Goal: Task Accomplishment & Management: Use online tool/utility

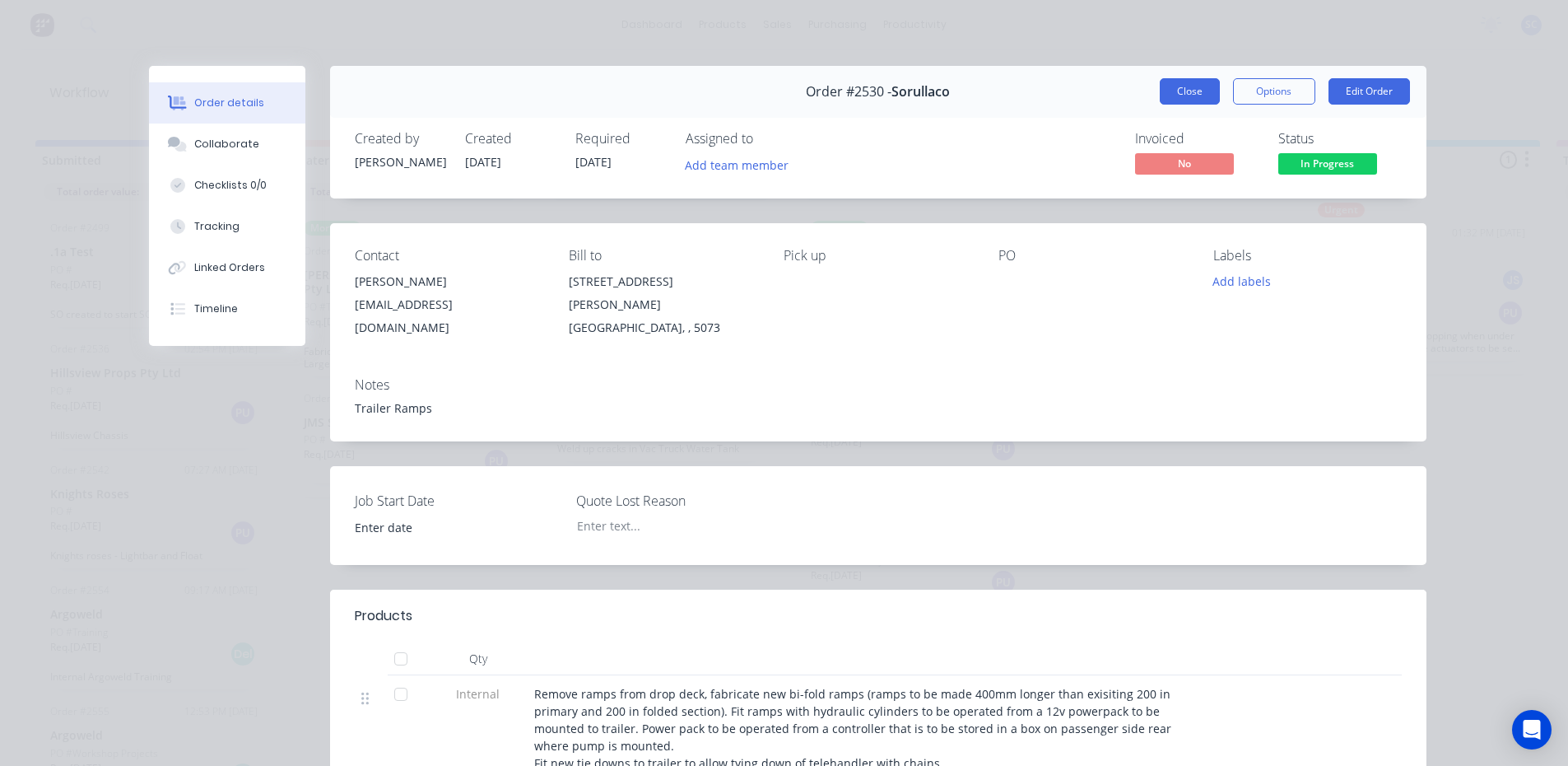
click at [1185, 93] on button "Close" at bounding box center [1190, 91] width 60 height 27
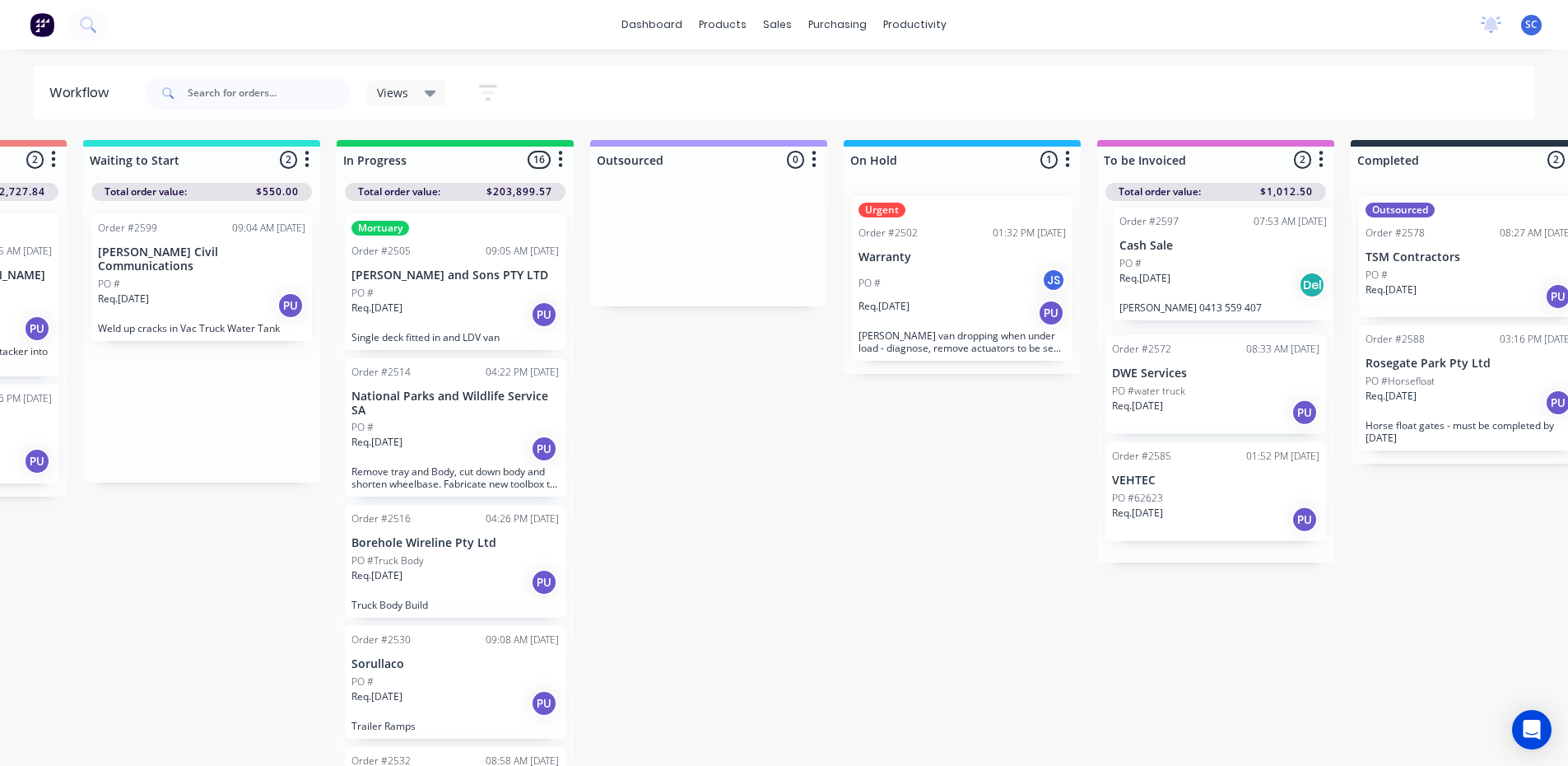
scroll to position [0, 467]
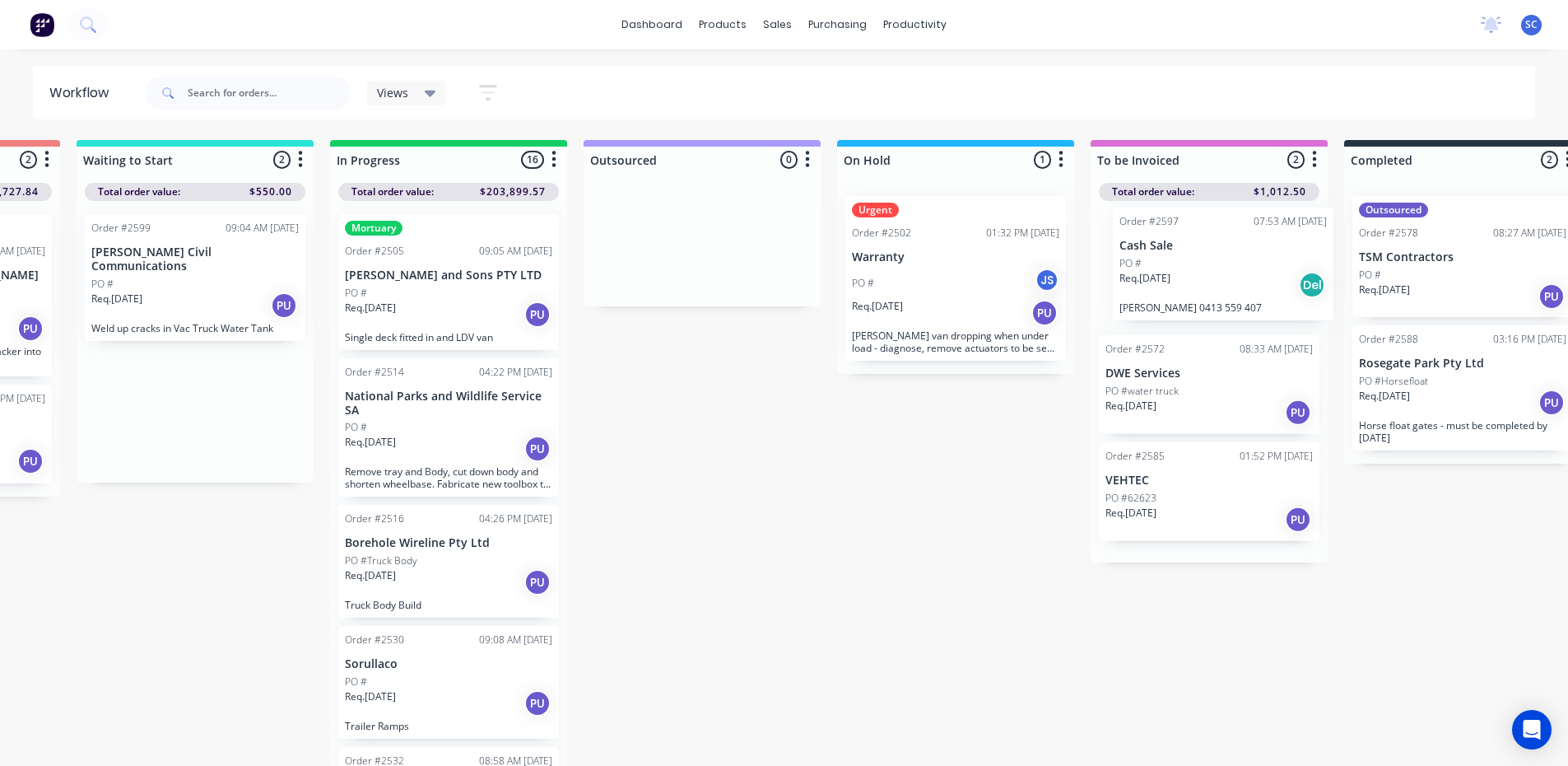
drag, startPoint x: 635, startPoint y: 285, endPoint x: 1204, endPoint y: 279, distance: 569.0
click at [1204, 279] on div "Submitted 13 Sort By Created date Required date Order number Customer name Most…" at bounding box center [894, 455] width 2745 height 629
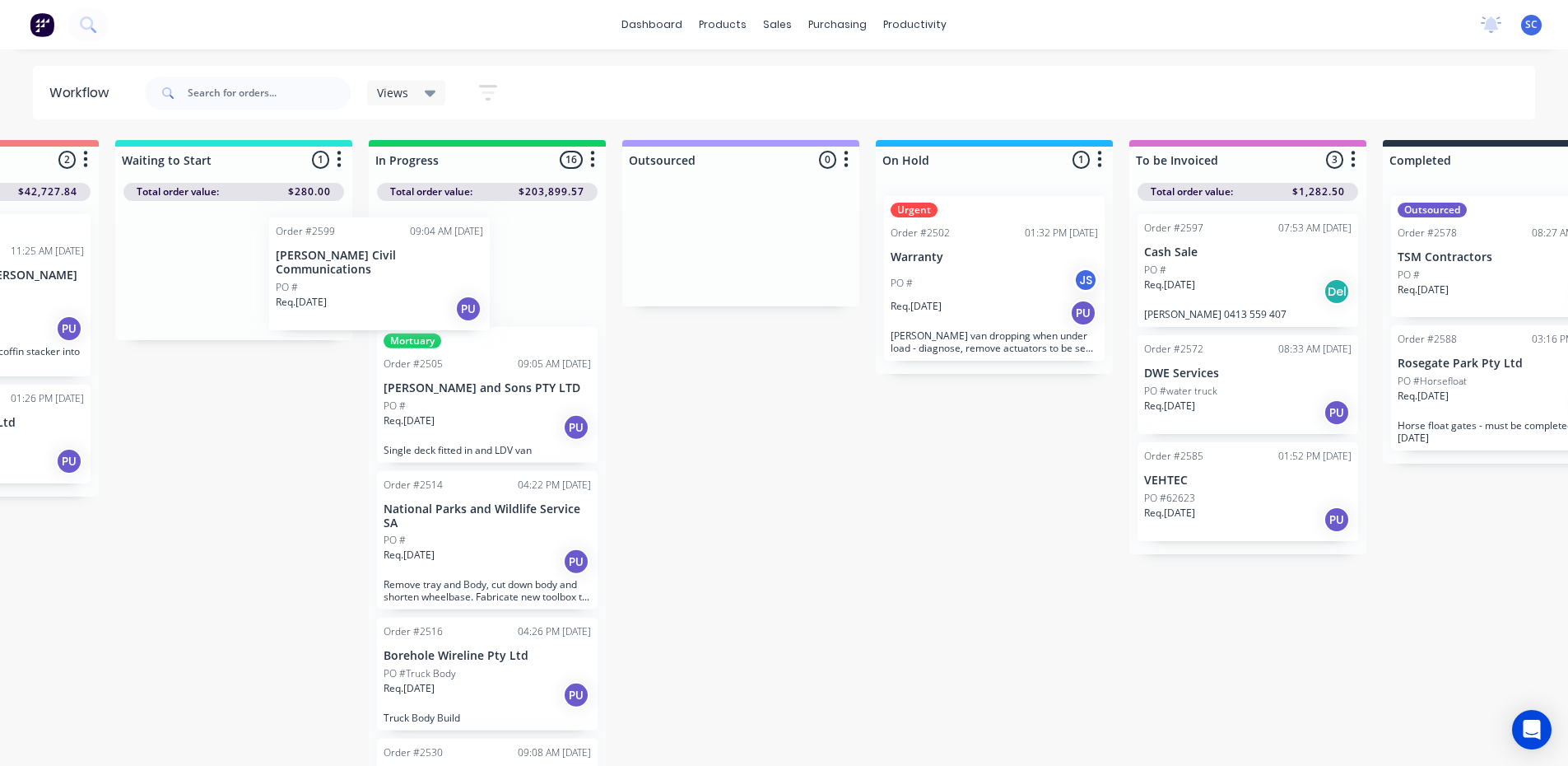
scroll to position [0, 426]
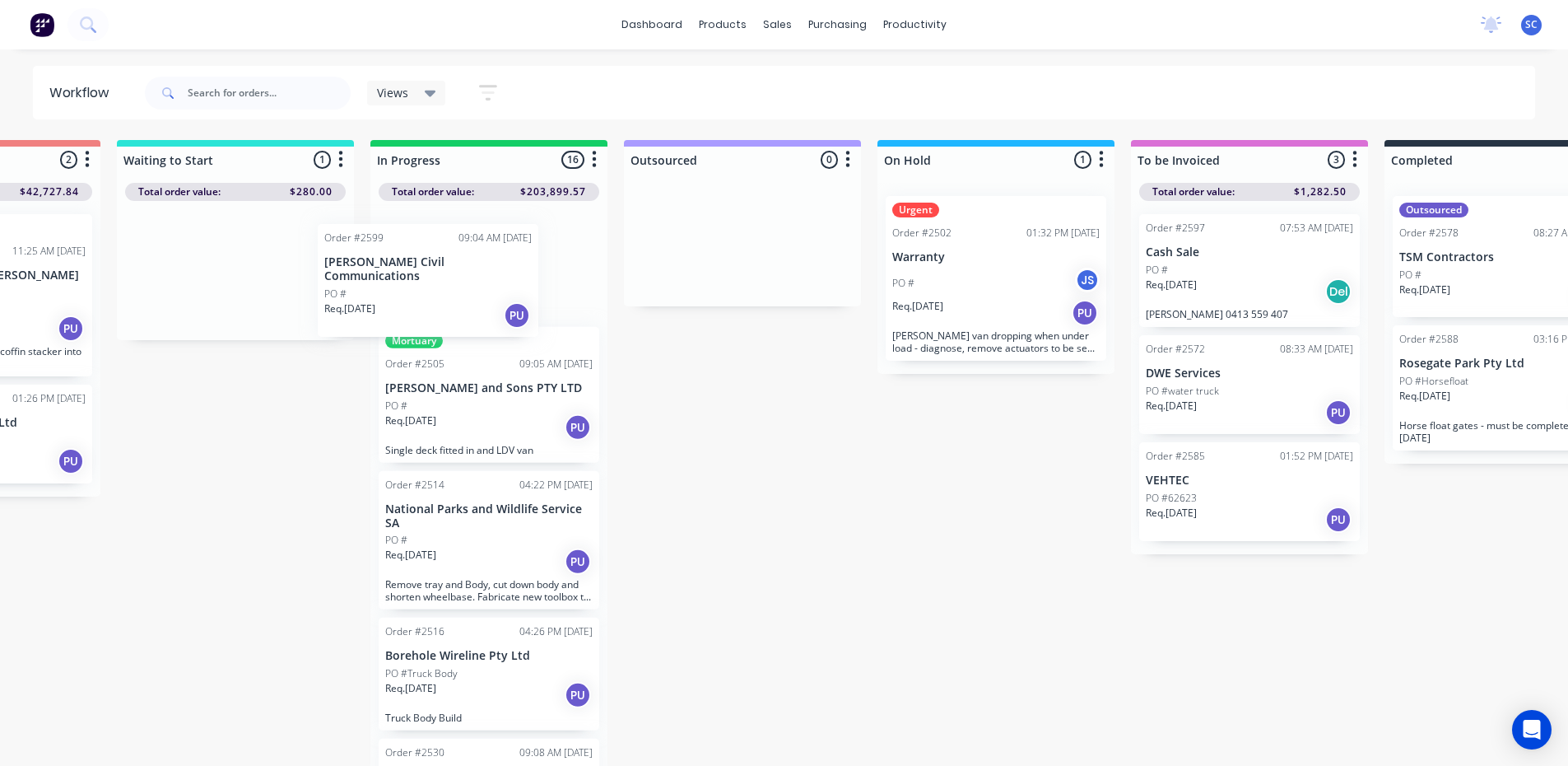
drag, startPoint x: 174, startPoint y: 275, endPoint x: 419, endPoint y: 292, distance: 245.6
click at [419, 292] on div "Submitted 13 Sort By Created date Required date Order number Customer name Most…" at bounding box center [935, 455] width 2745 height 629
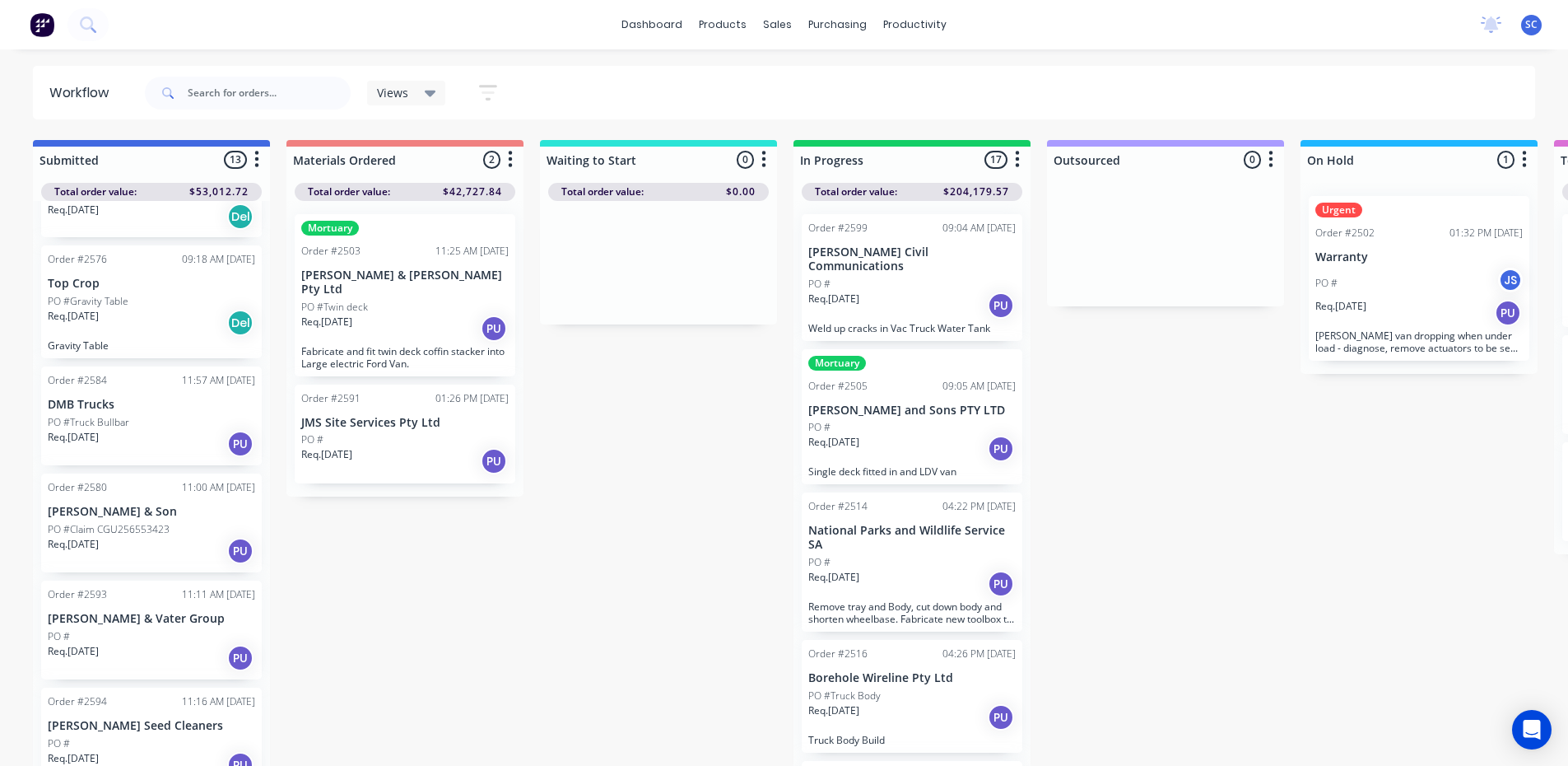
scroll to position [687, 0]
click at [894, 27] on div "productivity" at bounding box center [914, 24] width 80 height 25
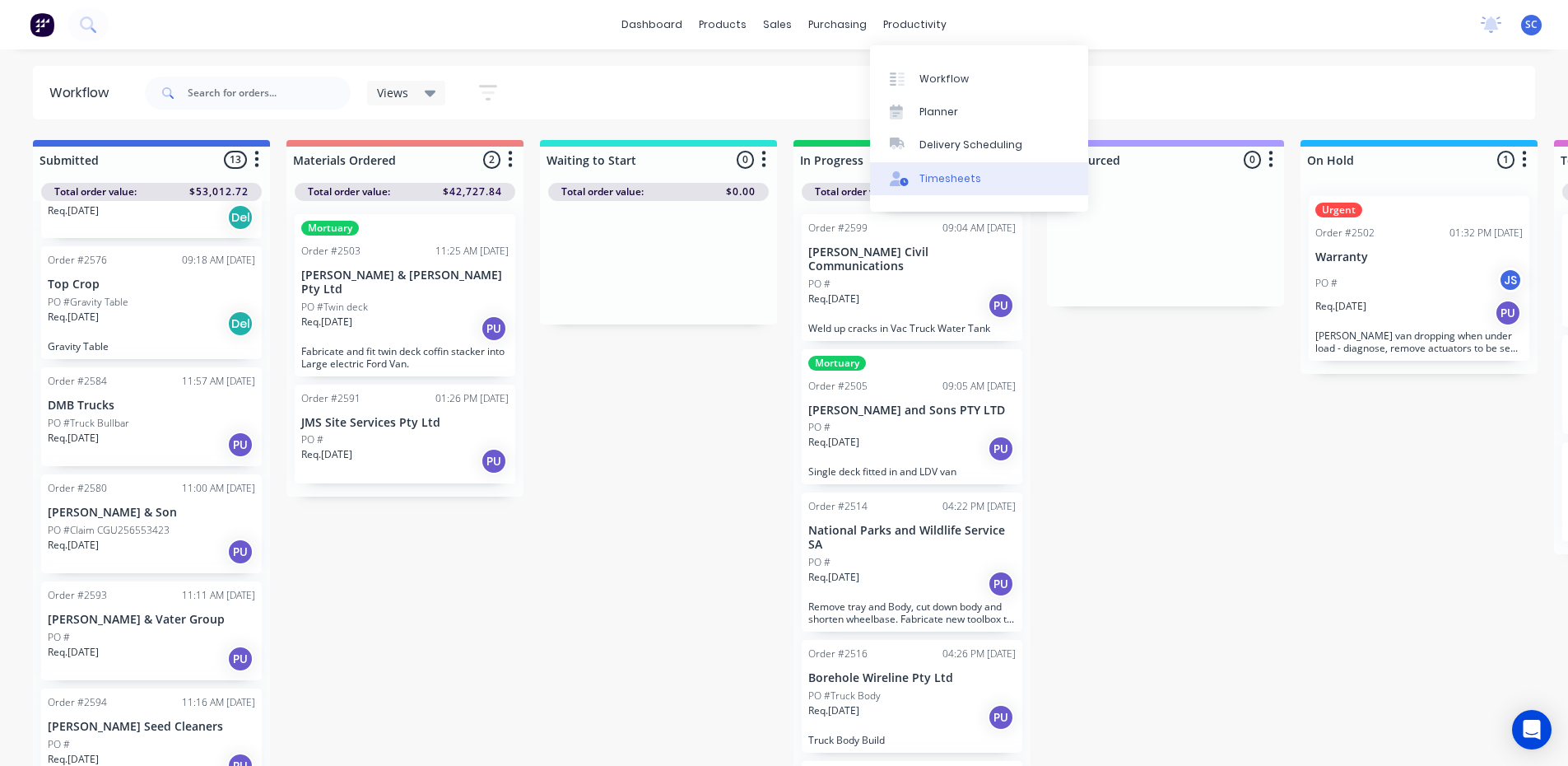
click at [934, 175] on div "Timesheets" at bounding box center [949, 178] width 61 height 15
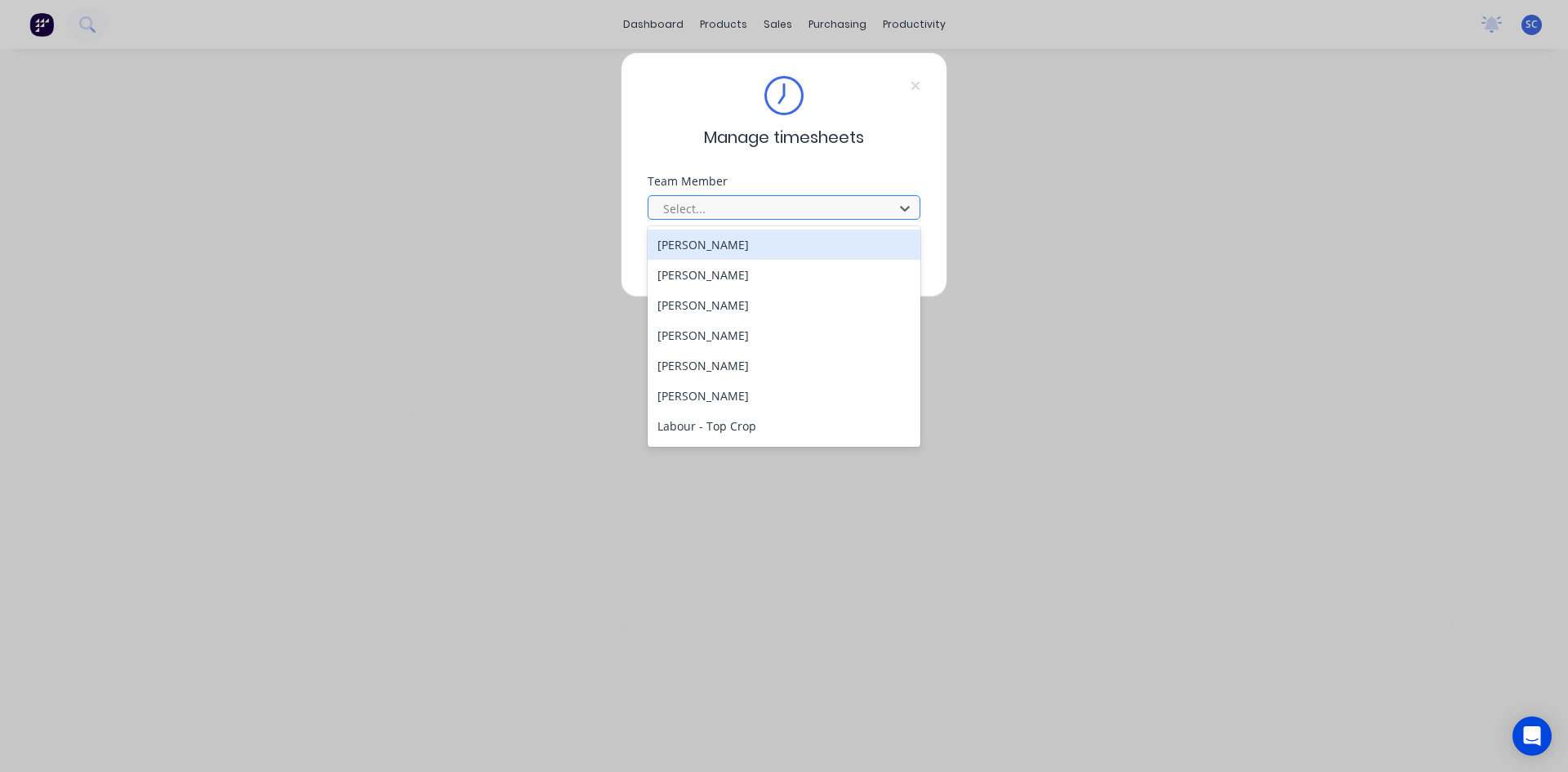
click at [805, 203] on div at bounding box center [774, 208] width 224 height 21
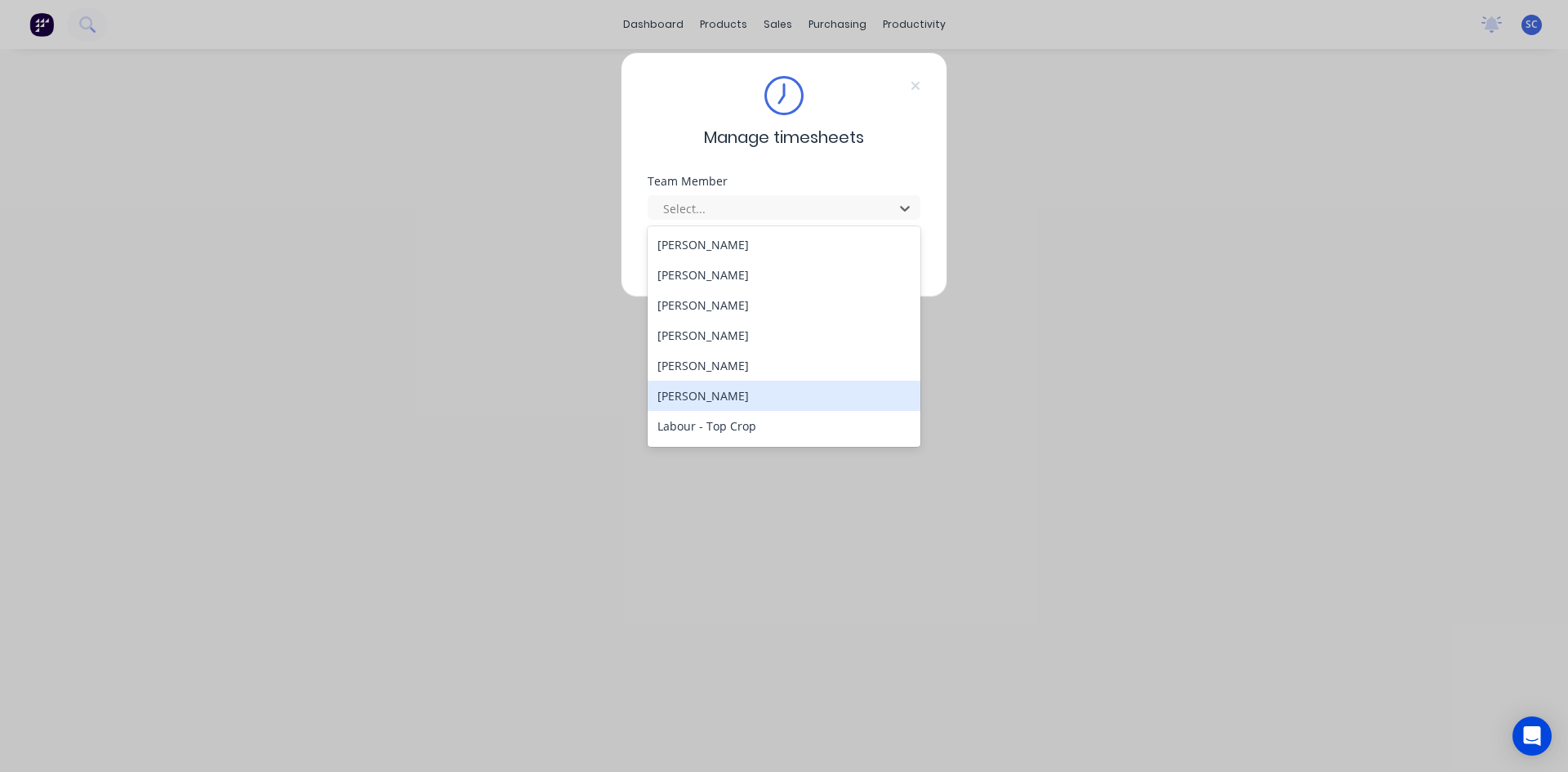
scroll to position [451, 0]
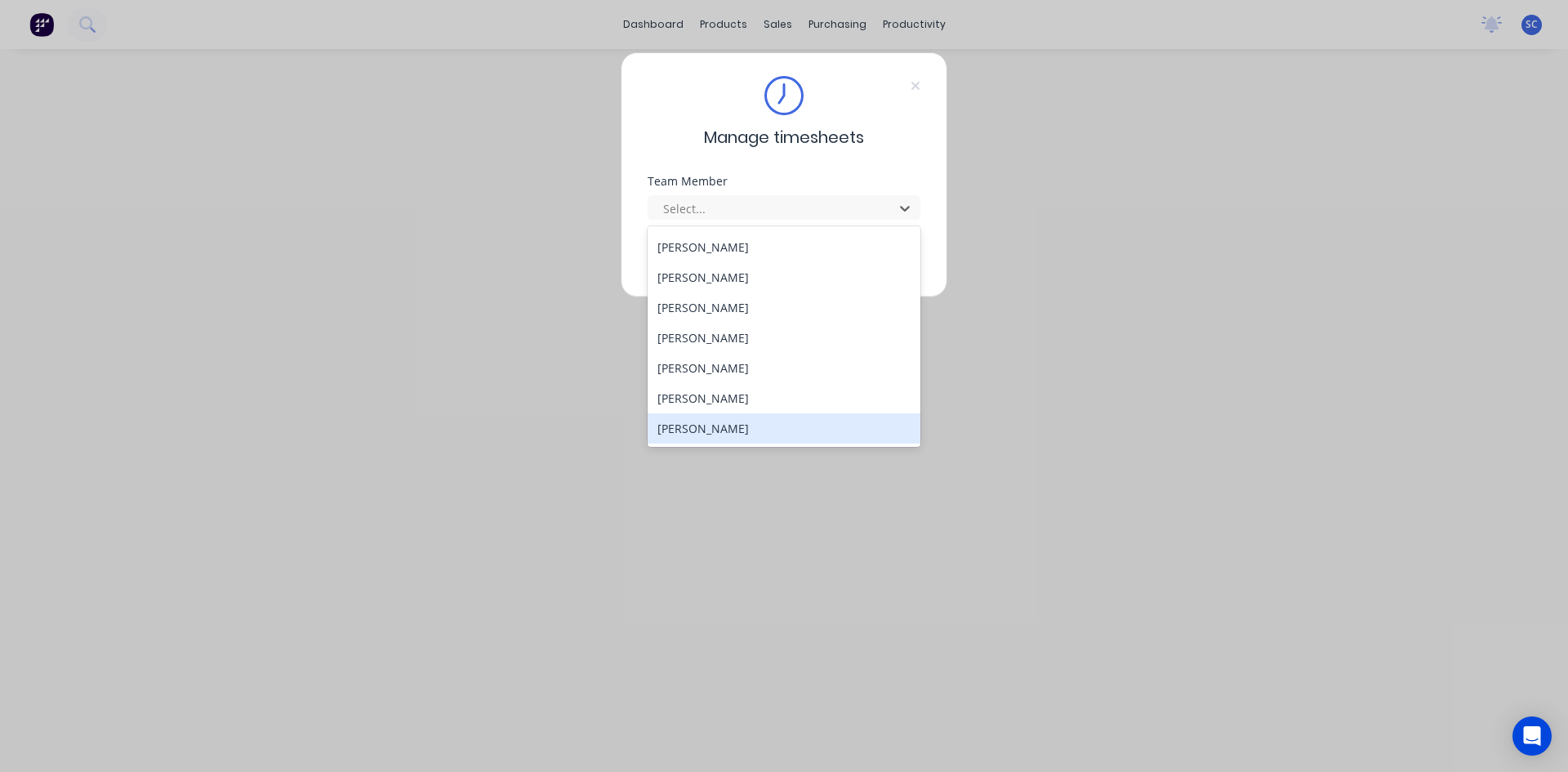
drag, startPoint x: 697, startPoint y: 430, endPoint x: 706, endPoint y: 424, distance: 10.8
click at [699, 430] on div "[PERSON_NAME]" at bounding box center [784, 428] width 273 height 30
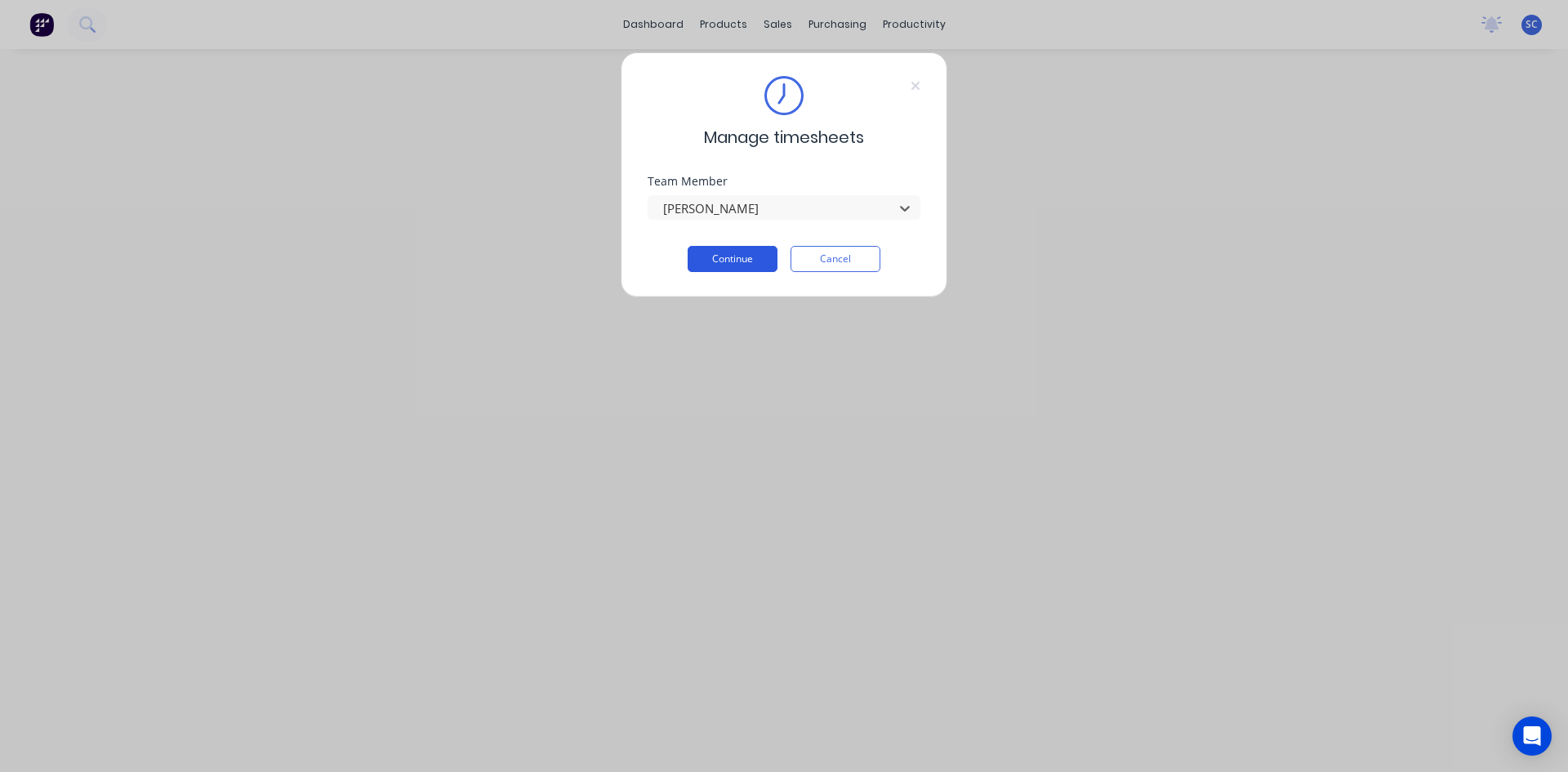
click at [726, 252] on button "Continue" at bounding box center [733, 259] width 90 height 26
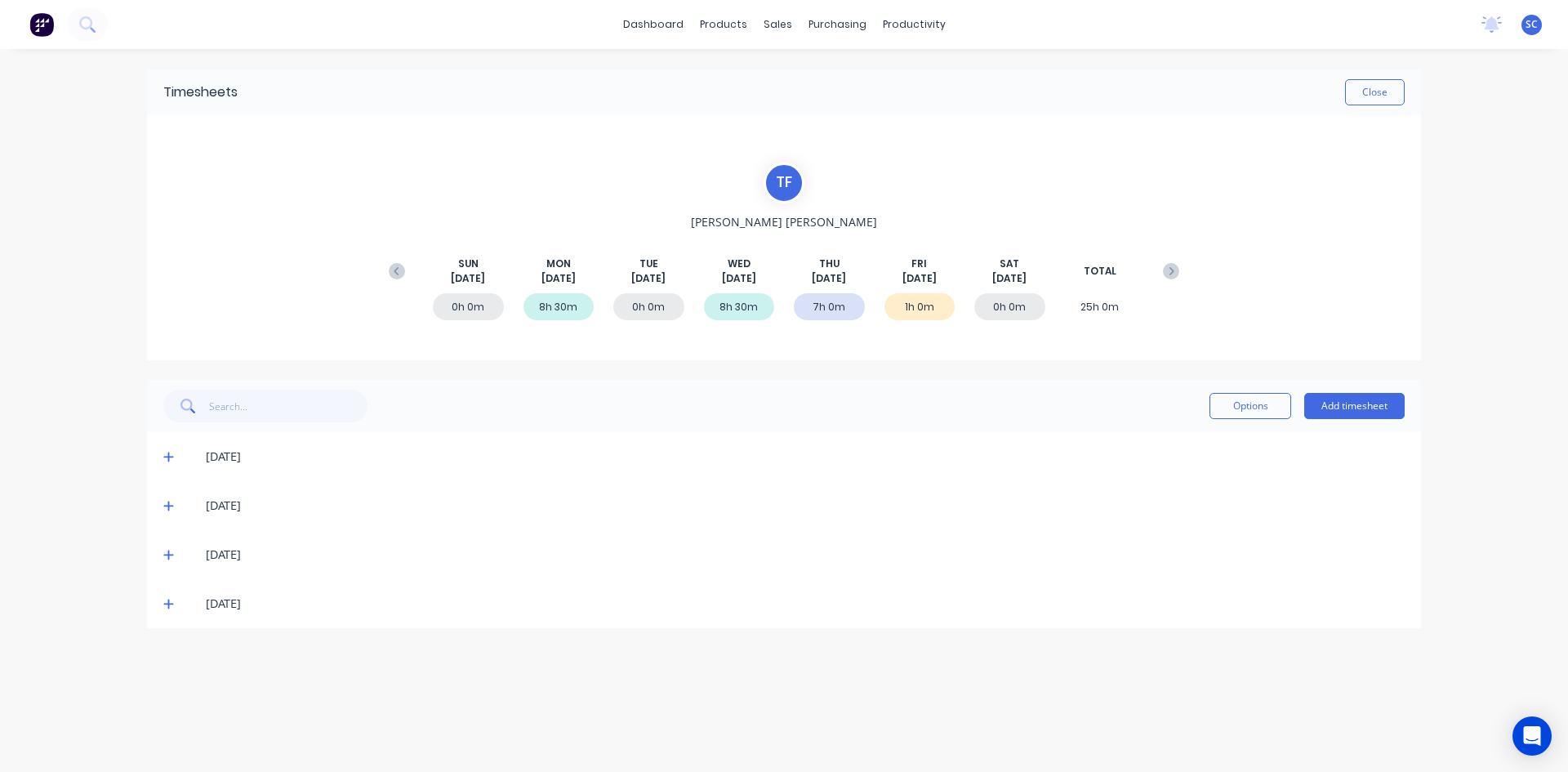
click at [170, 602] on icon at bounding box center [169, 604] width 11 height 12
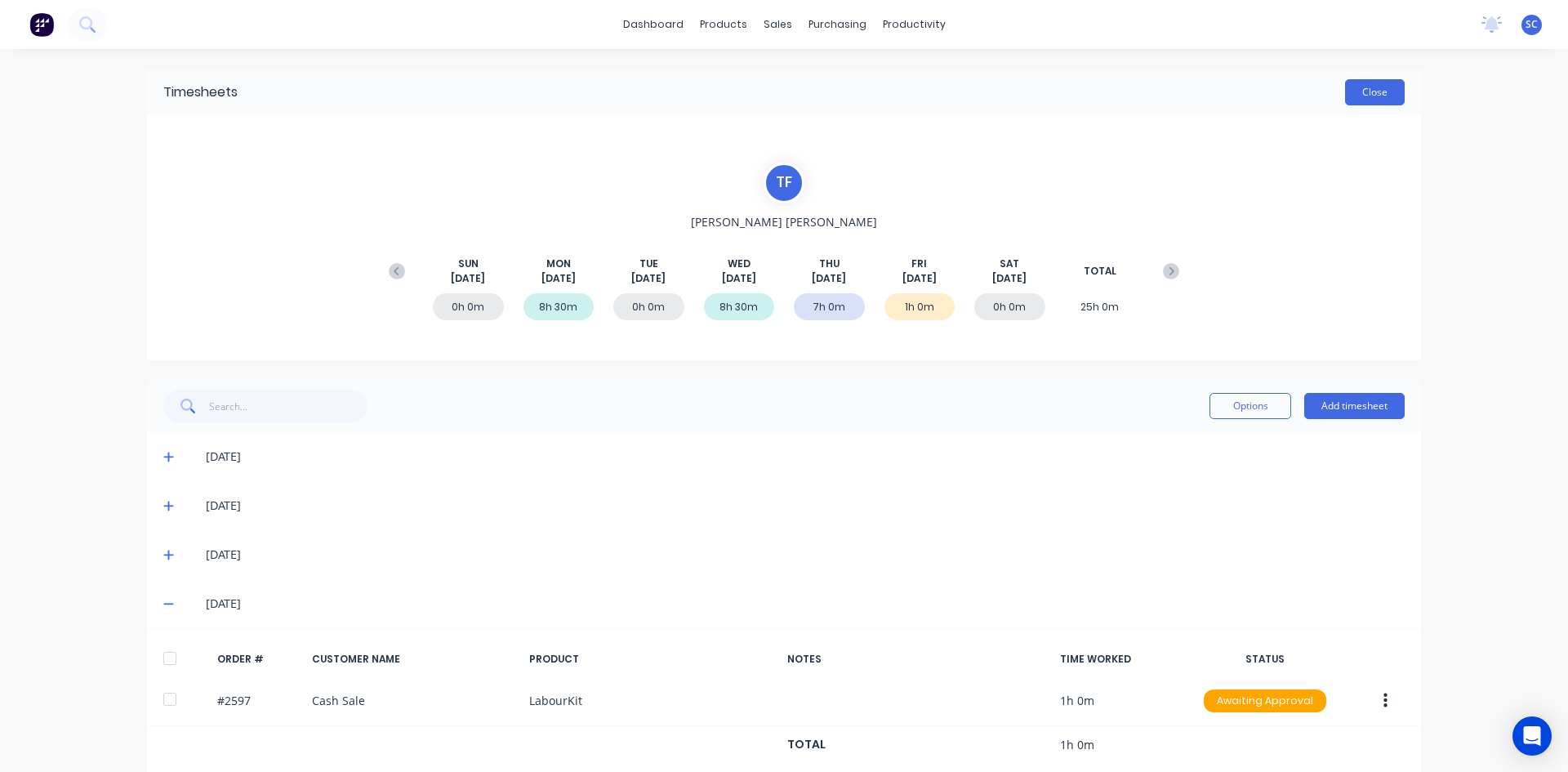
click at [1378, 91] on button "Close" at bounding box center [1375, 92] width 60 height 26
